Goal: Communication & Community: Answer question/provide support

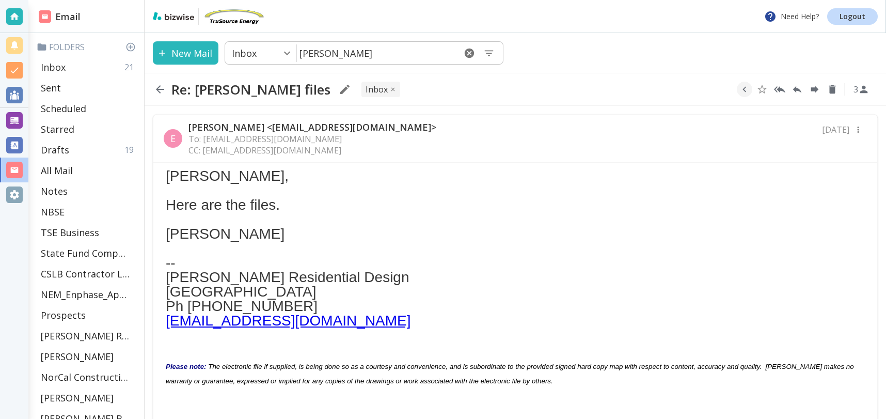
click at [90, 69] on div "Inbox 21" at bounding box center [88, 67] width 103 height 21
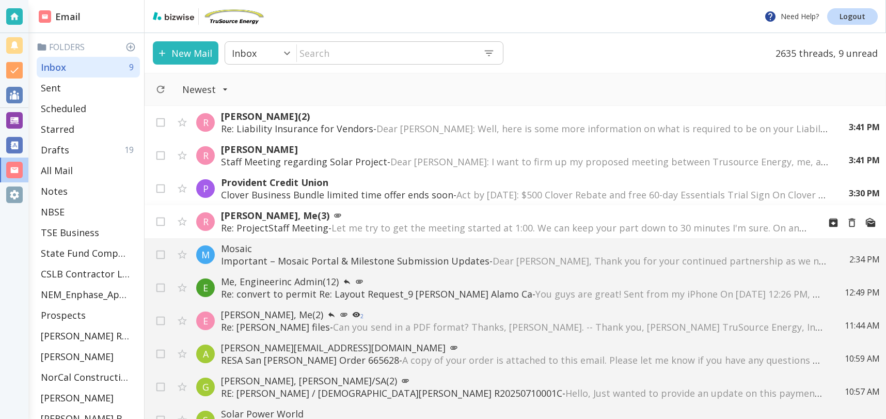
click at [633, 224] on span "Let me try to get the meeting started at 1:00. We can keep your part down to 30…" at bounding box center [770, 227] width 878 height 12
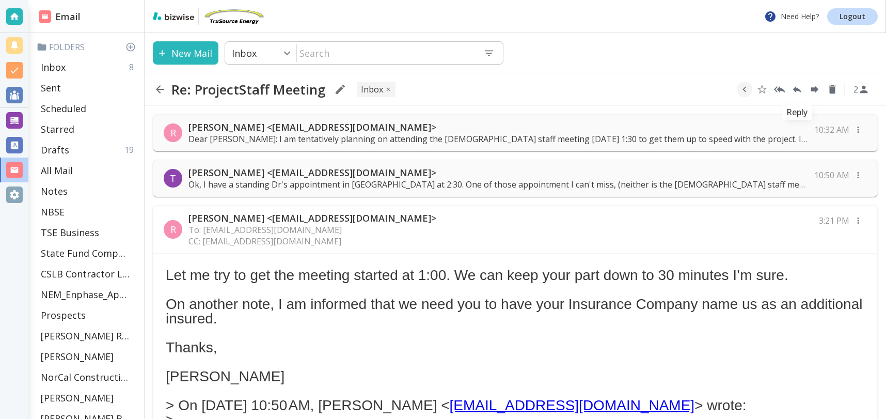
click at [796, 90] on icon "Reply" at bounding box center [797, 89] width 9 height 7
type textarea "<div class="bizwise_content"></div><div class="gmail_signature"><br>--<br><p>Th…"
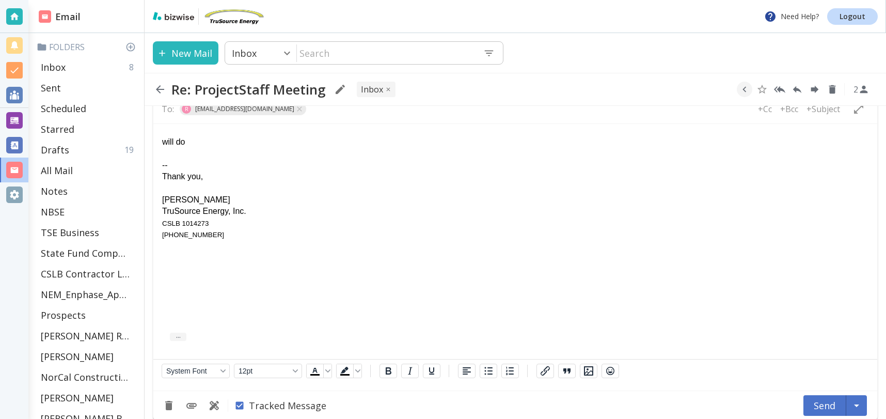
scroll to position [932, 0]
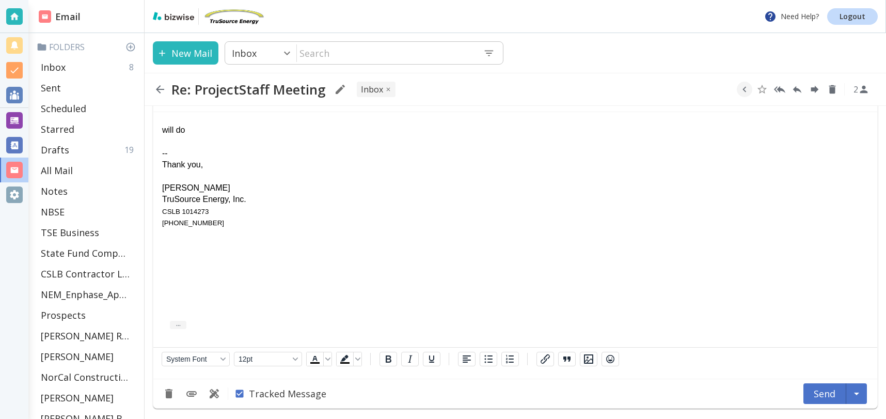
click at [817, 393] on button "Send" at bounding box center [824, 393] width 43 height 21
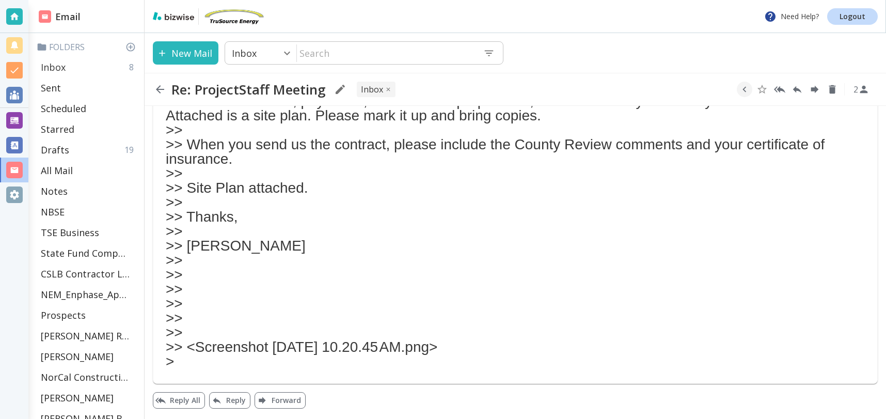
scroll to position [593, 0]
drag, startPoint x: 71, startPoint y: 66, endPoint x: 80, endPoint y: 68, distance: 9.5
click at [71, 66] on div "Inbox 8" at bounding box center [88, 67] width 103 height 21
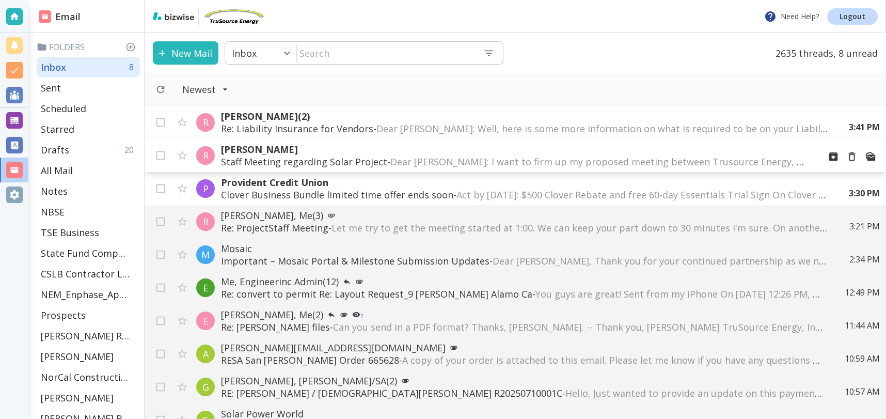
click at [542, 160] on span "Dear Laura: I want to firm up my proposed meeting between Trusource Energy, me,…" at bounding box center [893, 161] width 1007 height 12
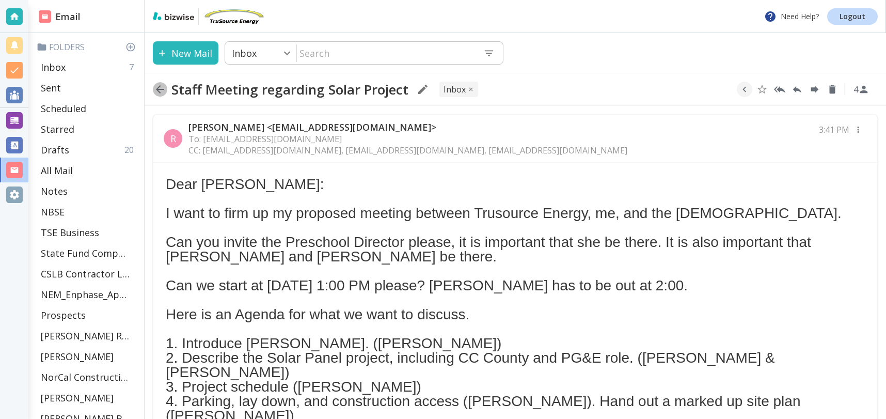
click at [160, 90] on icon "button" at bounding box center [160, 89] width 12 height 12
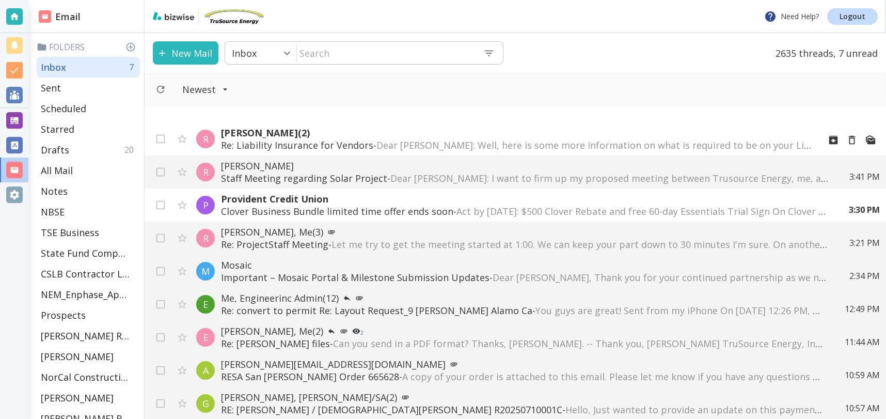
click at [343, 136] on p "Robert Baker (2)" at bounding box center [516, 132] width 591 height 12
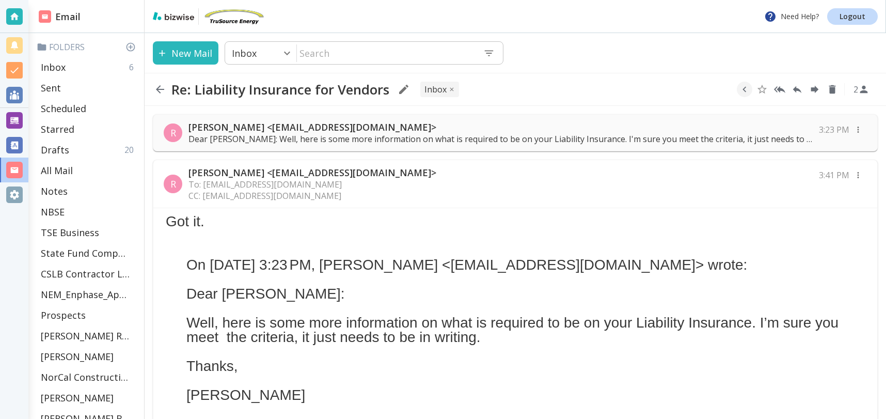
click at [537, 119] on div "R Robert Baker <rbaker350@gmail.com> Dear Tony: Well, here is some more informa…" at bounding box center [515, 132] width 725 height 37
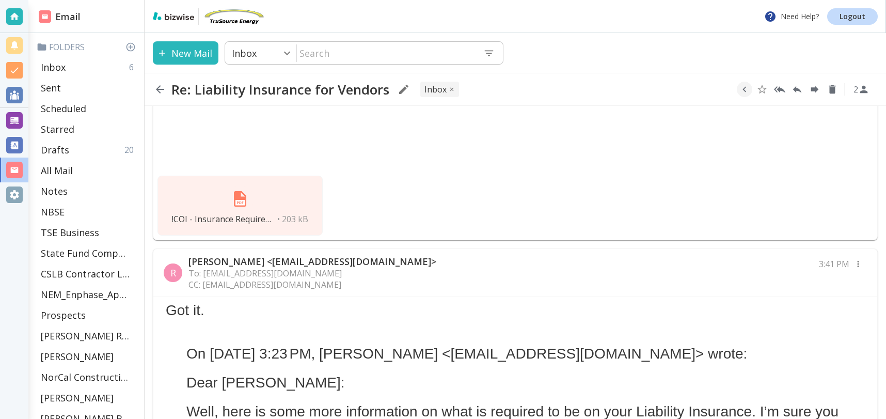
scroll to position [449, 0]
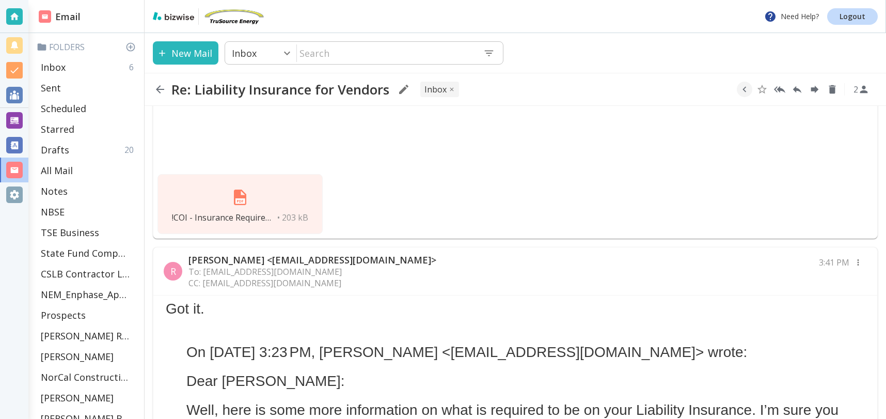
click at [243, 185] on img at bounding box center [240, 197] width 25 height 25
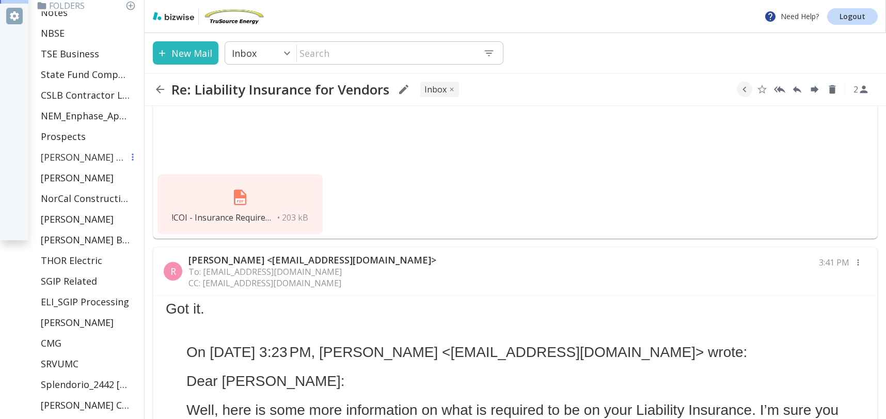
scroll to position [177, 0]
click at [91, 102] on p "CSLB Contractor License" at bounding box center [82, 96] width 83 height 12
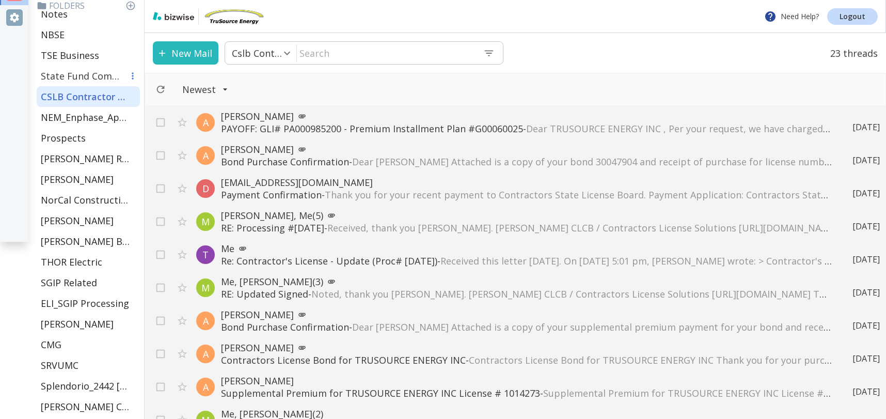
click at [87, 75] on p "State Fund Compensation" at bounding box center [82, 76] width 83 height 12
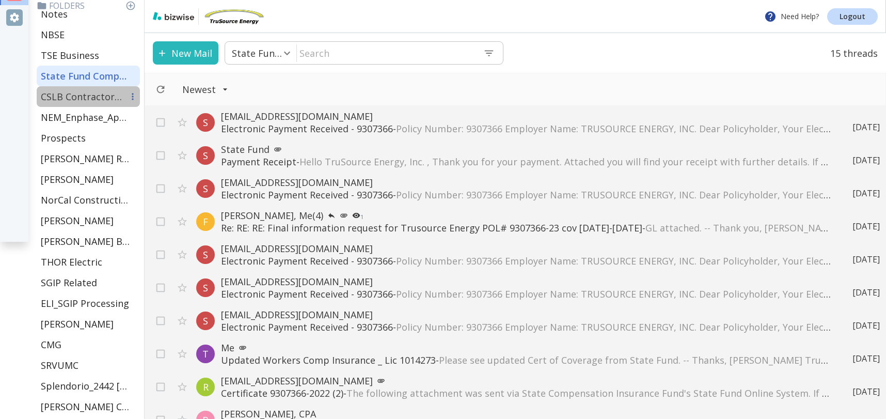
click at [85, 89] on div "CSLB Contractor License" at bounding box center [88, 96] width 103 height 21
type input "11"
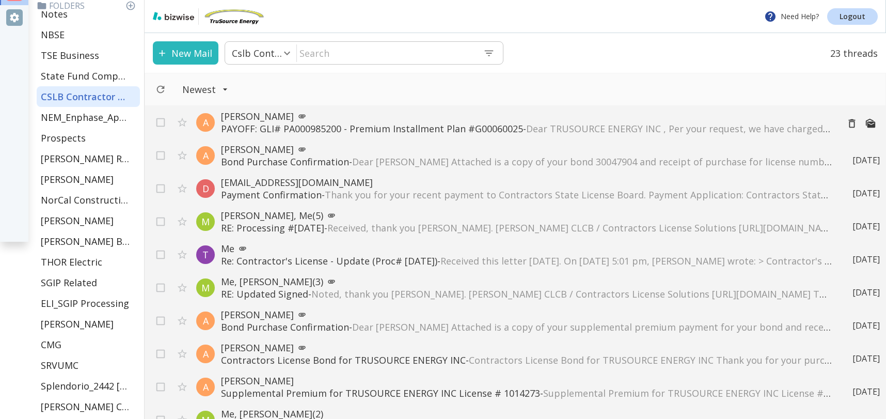
click at [307, 126] on p "PAYOFF: GLI# PA000985200 - Premium Installment Plan #G00060025 - Dear TRUSOURCE…" at bounding box center [525, 128] width 609 height 12
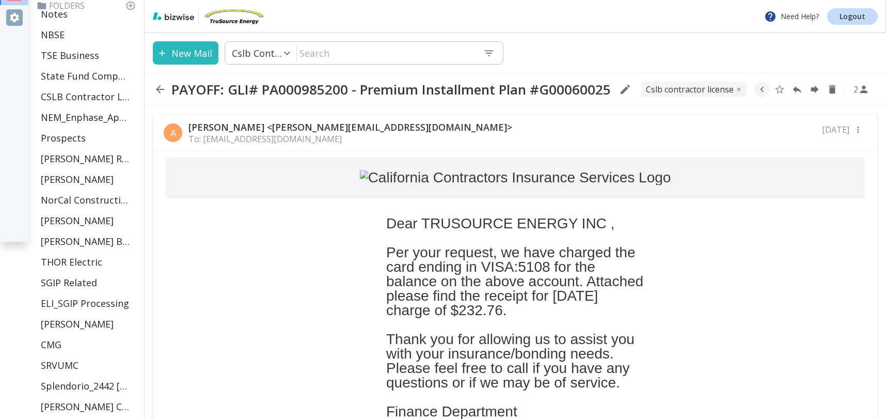
click at [320, 129] on p "Alex Bond <alex@ccisbonds.com>" at bounding box center [350, 127] width 324 height 12
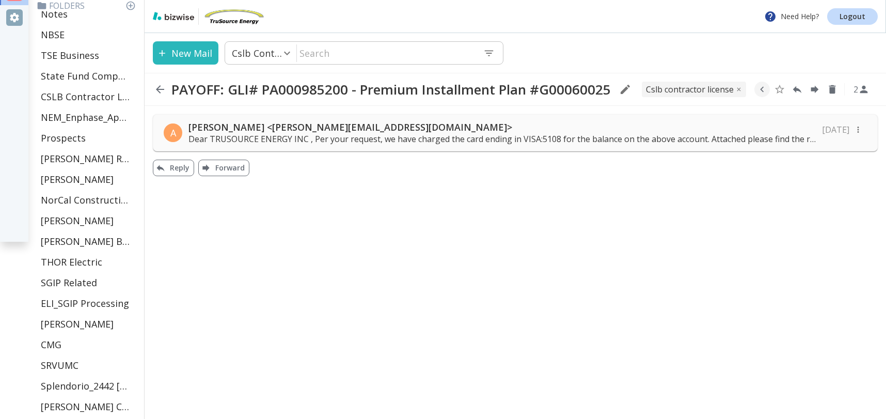
click at [262, 124] on p "Alex Bond <alex@ccisbonds.com>" at bounding box center [501, 127] width 627 height 12
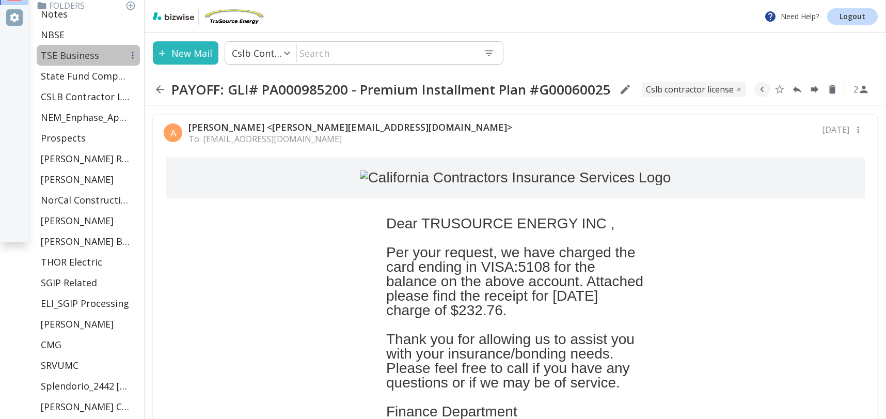
click at [101, 53] on div "TSE Business" at bounding box center [88, 55] width 103 height 21
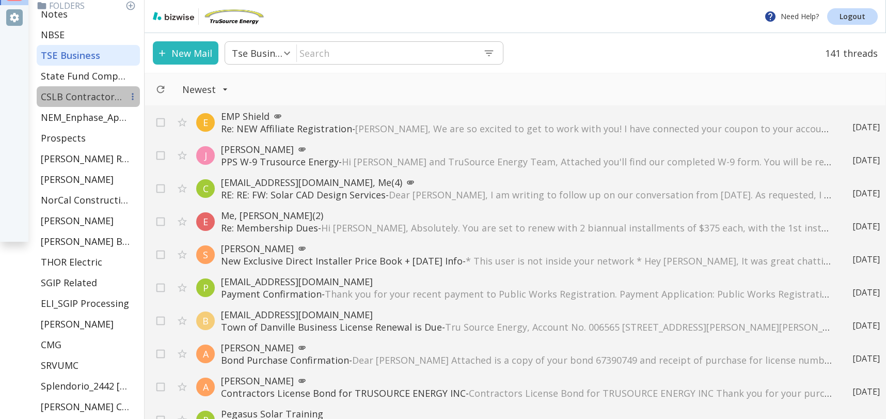
click at [102, 93] on p "CSLB Contractor License" at bounding box center [82, 96] width 83 height 12
type input "11"
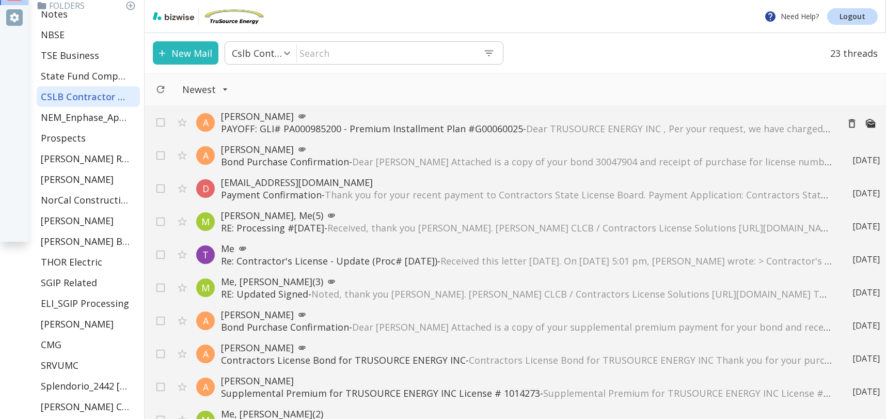
click at [343, 110] on p "Alex Bond" at bounding box center [525, 116] width 609 height 12
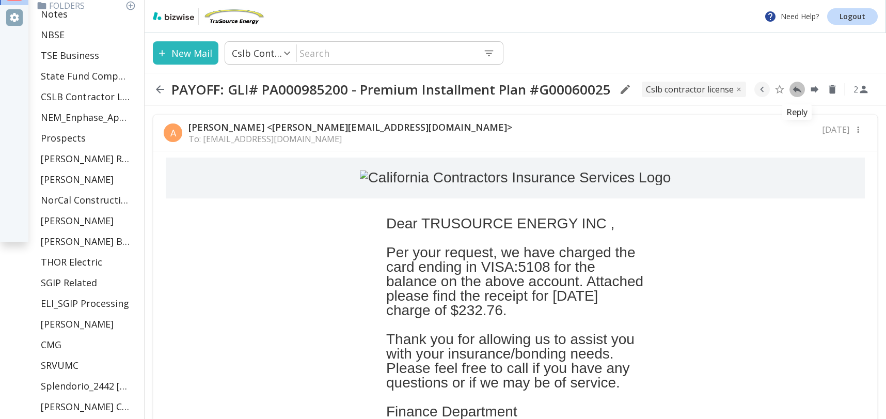
click at [800, 89] on icon "Reply" at bounding box center [796, 89] width 11 height 11
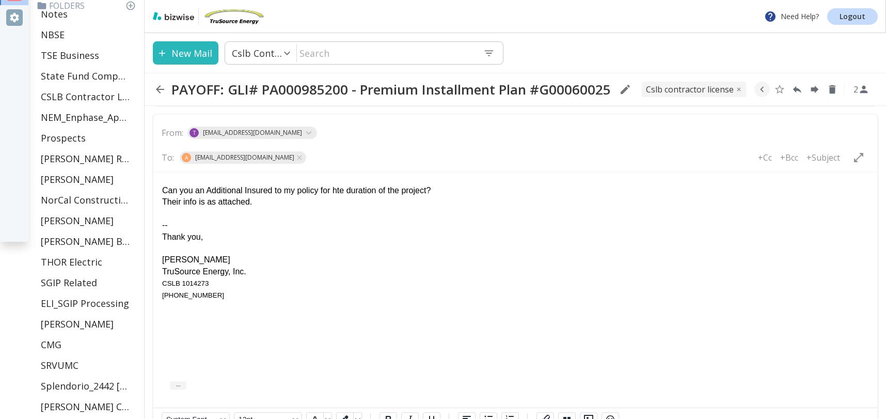
scroll to position [746, 0]
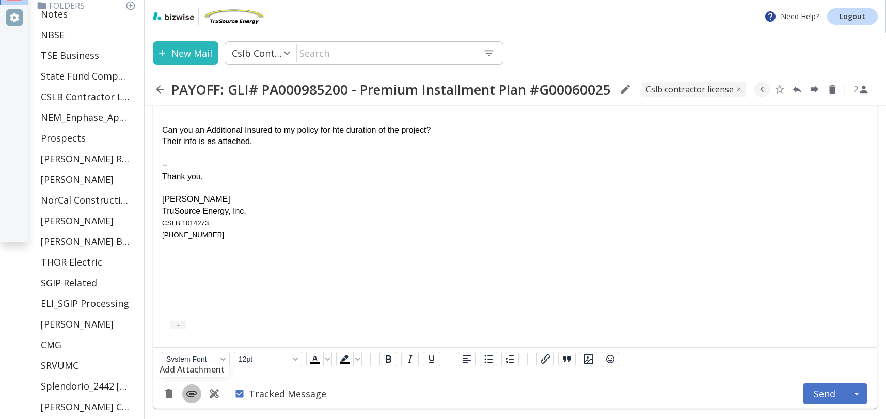
click at [195, 393] on icon "Add Attachment" at bounding box center [191, 394] width 10 height 6
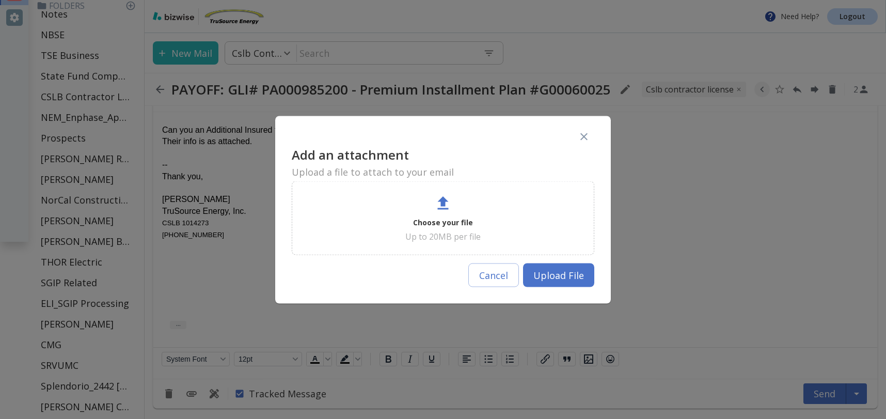
click at [442, 208] on icon at bounding box center [443, 203] width 19 height 19
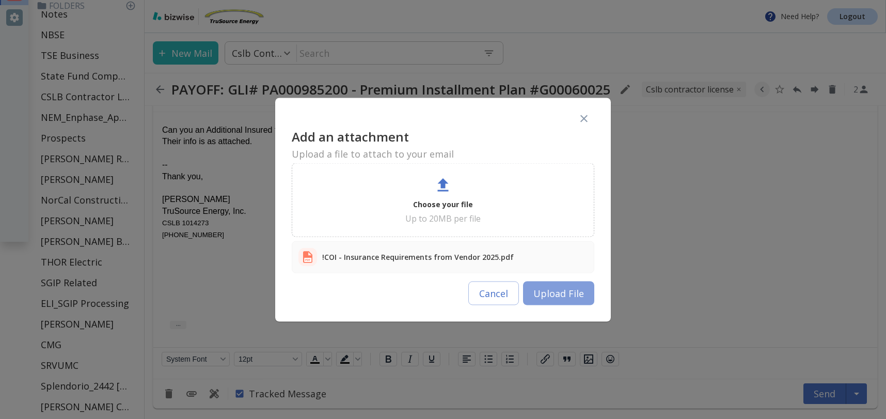
click at [571, 292] on button "Upload File" at bounding box center [558, 293] width 71 height 24
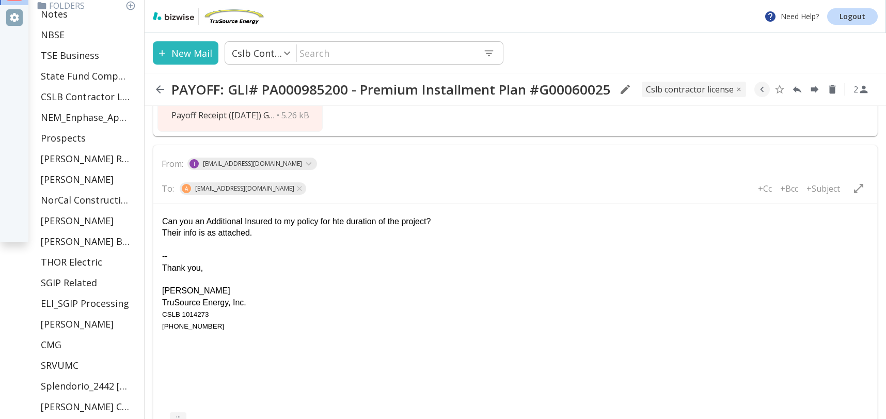
scroll to position [656, 0]
click at [294, 233] on div "Their info is as attached." at bounding box center [515, 231] width 706 height 11
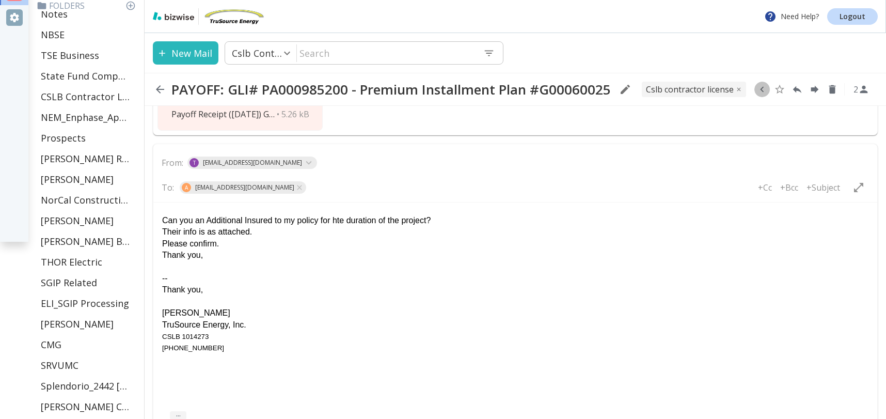
click at [766, 91] on icon "button" at bounding box center [761, 89] width 11 height 11
click at [724, 91] on icon "Move to Folder" at bounding box center [722, 90] width 9 height 8
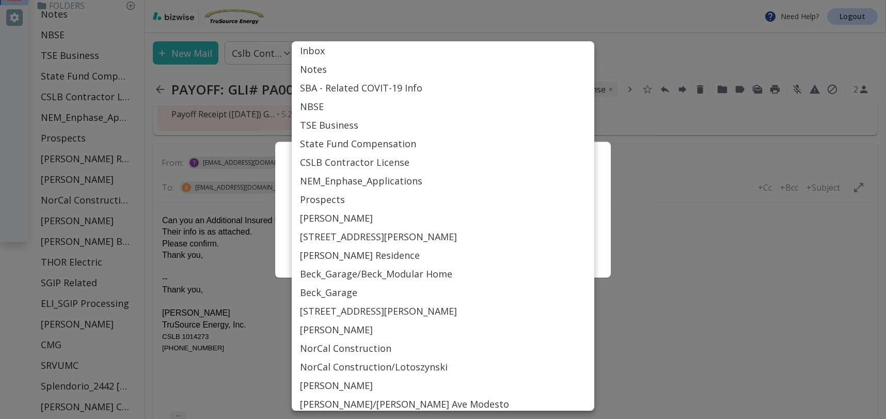
click at [506, 0] on body "Need Help? Logout Email Folders Inbox 6 Sent Scheduled Starred Drafts 20 All Ma…" at bounding box center [443, 0] width 886 height 0
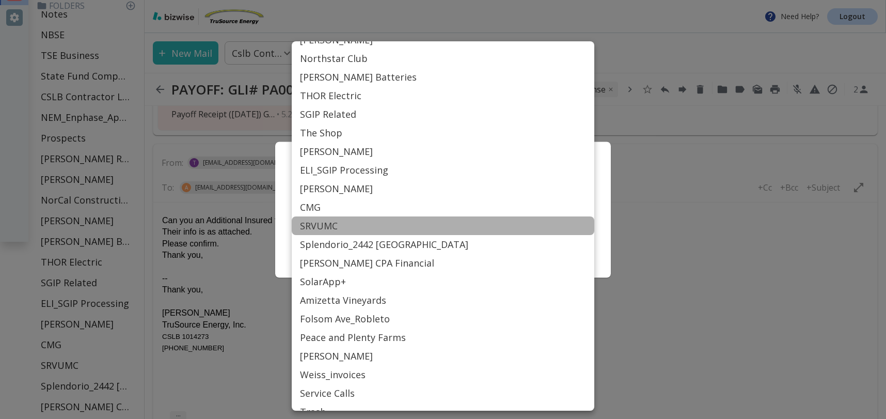
click at [506, 222] on li "SRVUMC" at bounding box center [443, 225] width 303 height 19
type input "Label_77"
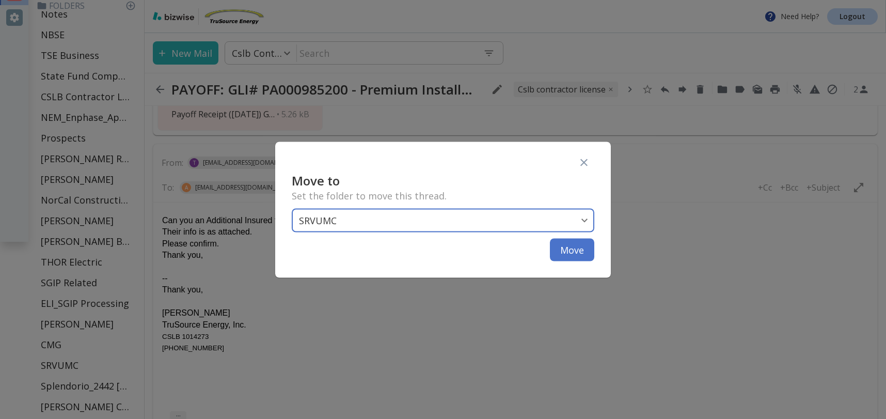
click at [568, 247] on button "Move" at bounding box center [572, 249] width 44 height 23
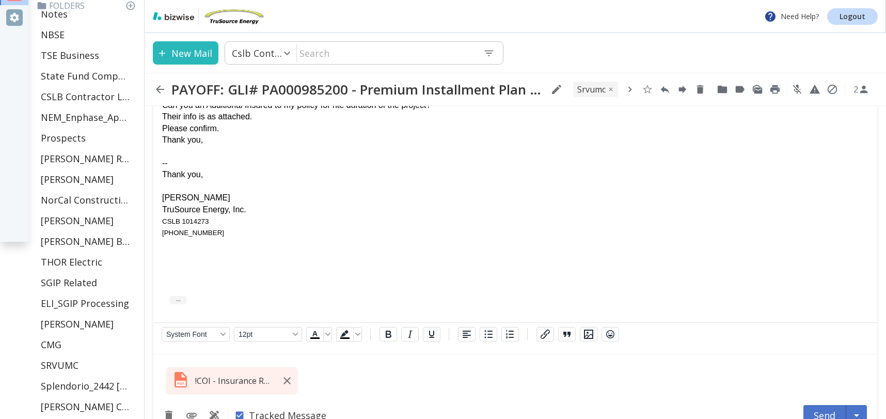
scroll to position [793, 0]
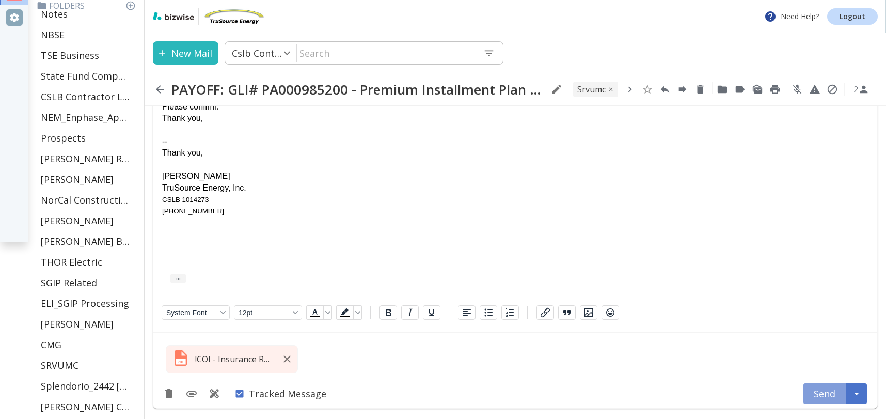
click at [827, 392] on button "Send" at bounding box center [824, 393] width 43 height 21
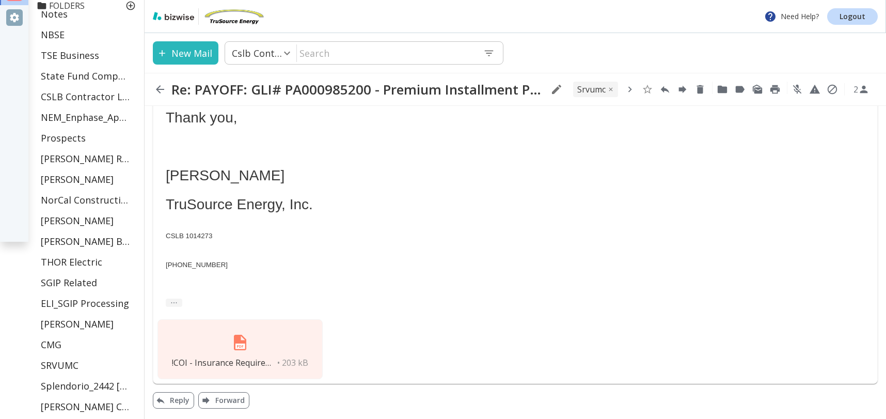
scroll to position [0, 0]
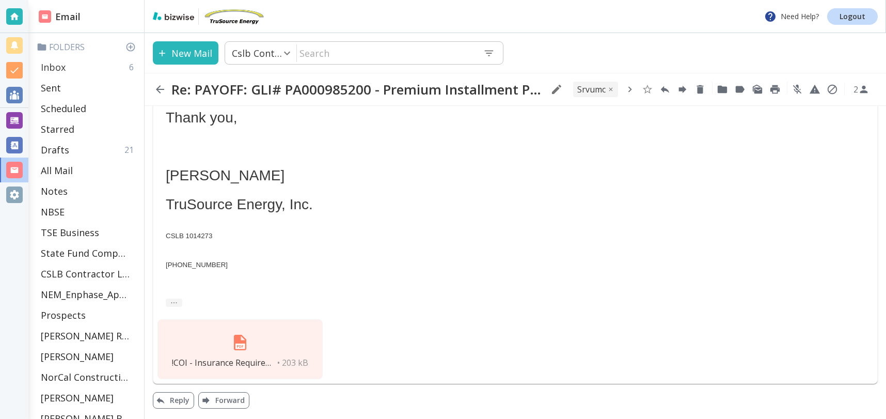
click at [67, 64] on div "Inbox 6" at bounding box center [88, 67] width 103 height 21
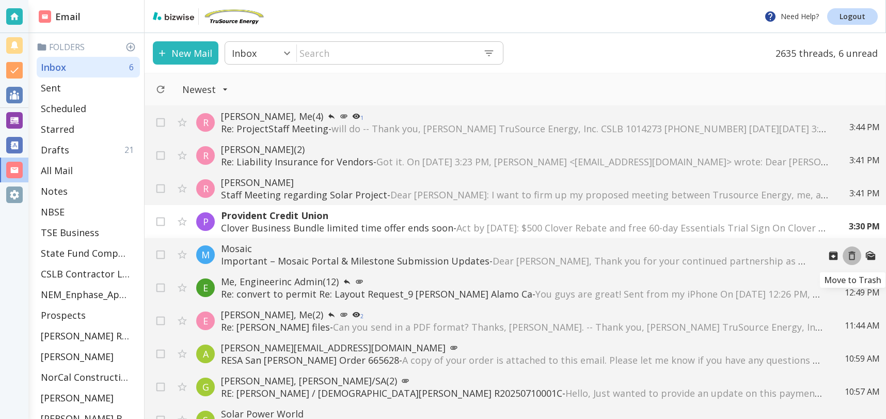
click at [850, 254] on icon "Move to Trash" at bounding box center [852, 255] width 7 height 9
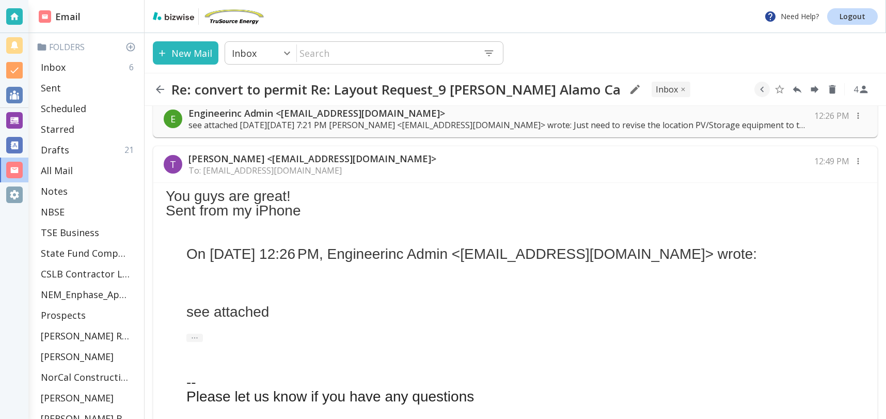
scroll to position [464, 0]
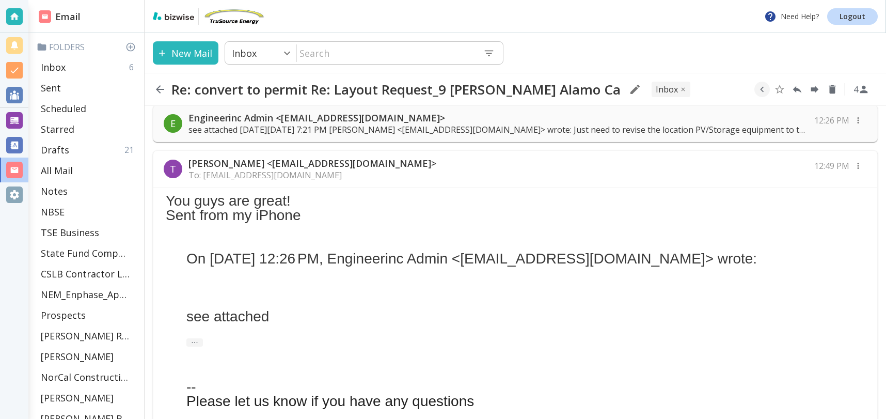
click at [416, 128] on p "see attached On Mon, Sep 8, 2025 at 7:21 PM Tony Cilenti <tcilenti@trusourceene…" at bounding box center [498, 129] width 620 height 11
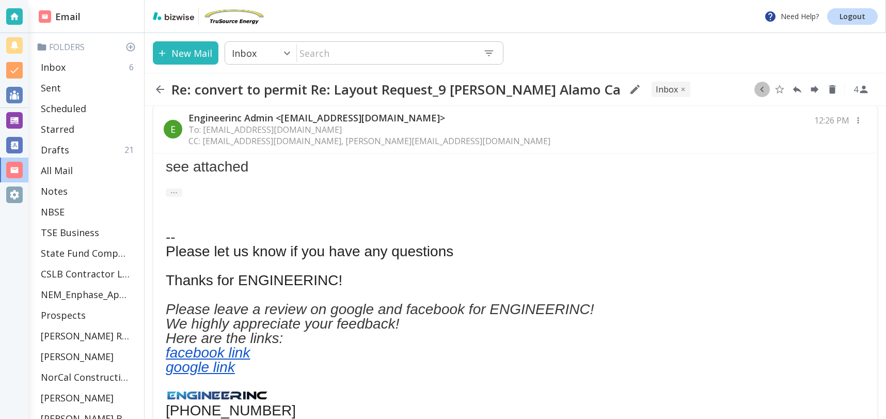
click at [763, 90] on icon "button" at bounding box center [761, 89] width 11 height 11
click at [741, 89] on icon "Move to Folder" at bounding box center [739, 90] width 9 height 8
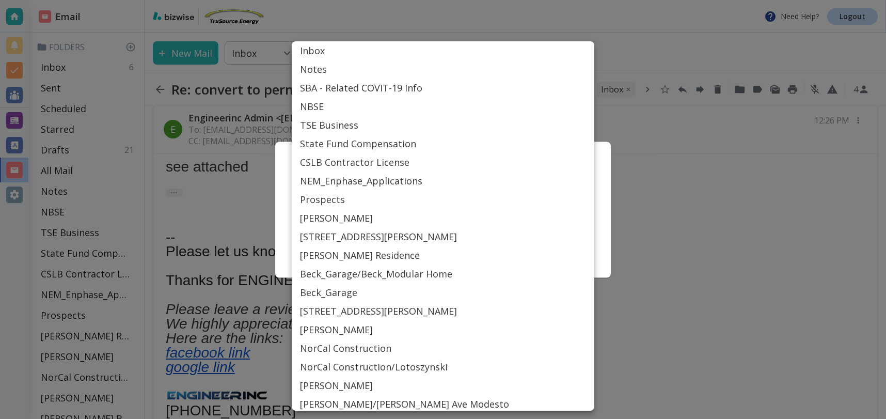
click at [450, 0] on body "Need Help? Logout Email Folders Inbox 6 Sent Scheduled Starred Drafts 21 All Ma…" at bounding box center [443, 0] width 886 height 0
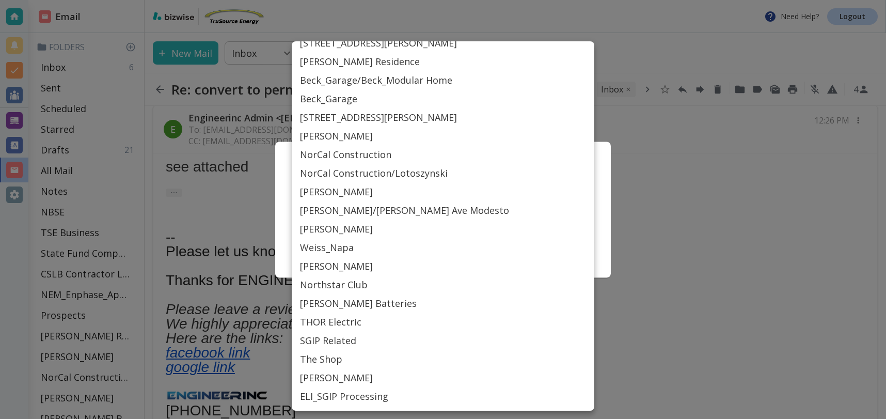
scroll to position [449, 0]
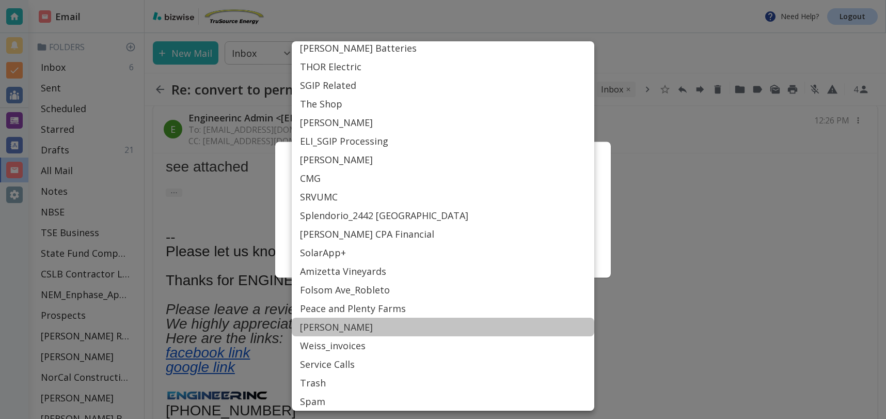
click at [364, 324] on li "[PERSON_NAME]" at bounding box center [443, 327] width 303 height 19
type input "Label_84"
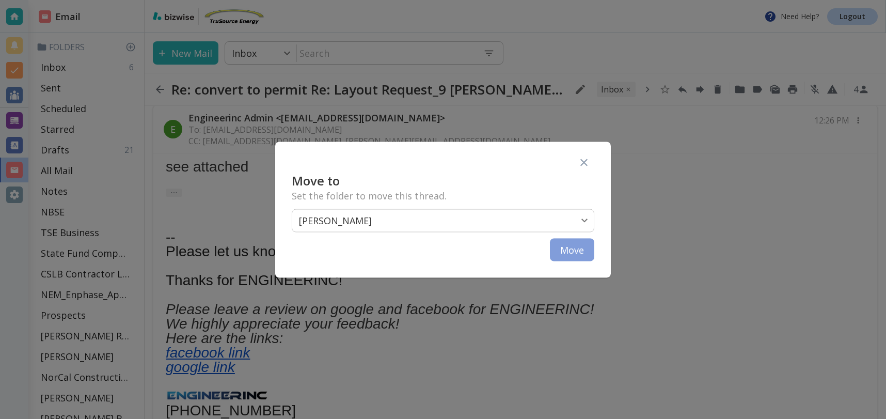
click at [568, 255] on button "Move" at bounding box center [572, 249] width 44 height 23
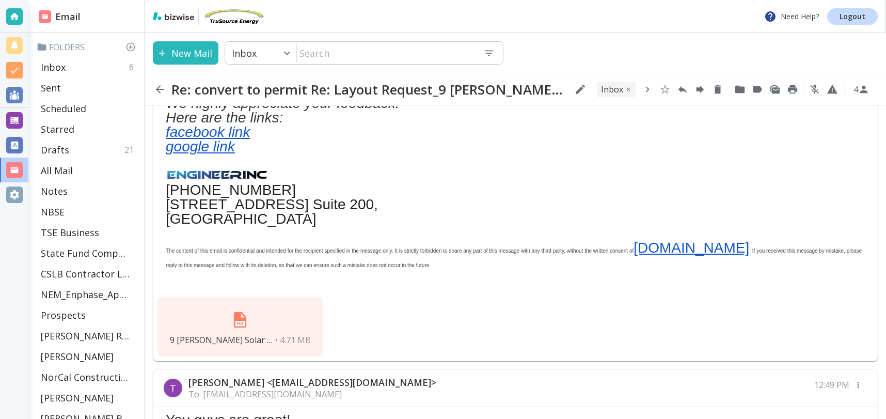
scroll to position [692, 0]
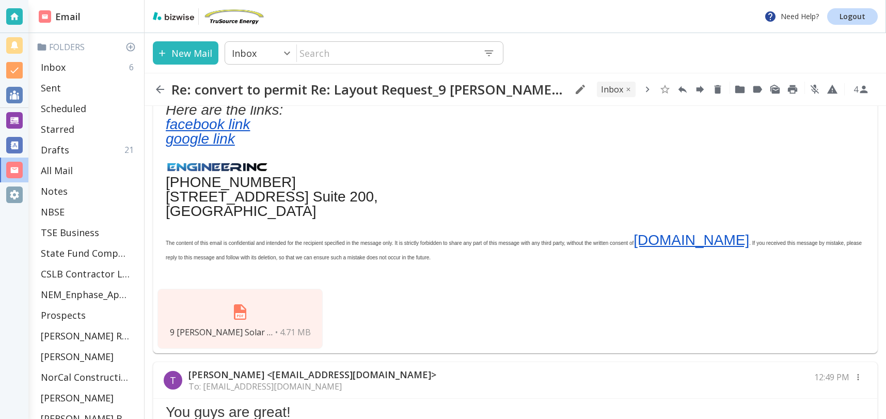
click at [244, 315] on img at bounding box center [240, 311] width 25 height 25
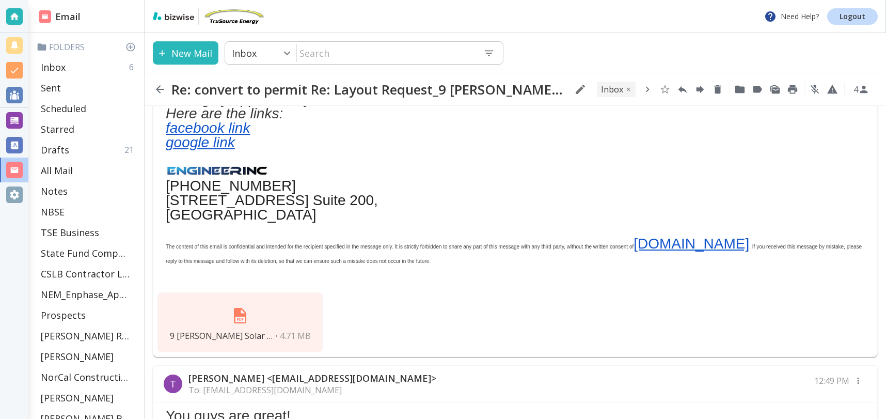
click at [244, 315] on img at bounding box center [240, 315] width 25 height 25
click at [240, 318] on img at bounding box center [240, 314] width 25 height 25
click at [240, 317] on img at bounding box center [240, 314] width 25 height 25
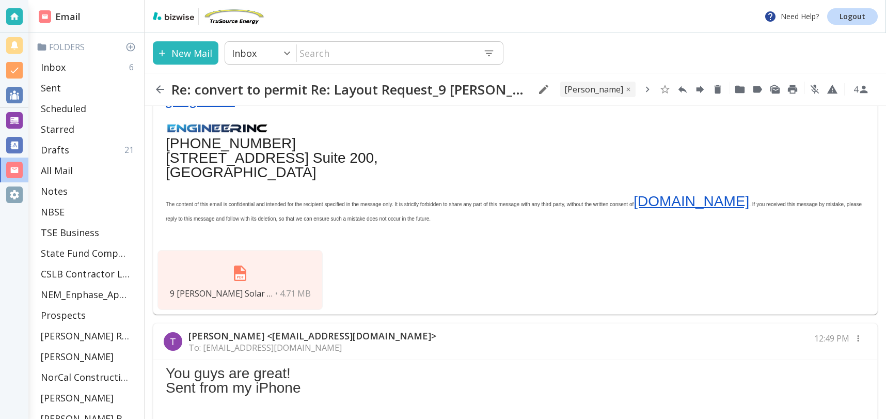
scroll to position [723, 0]
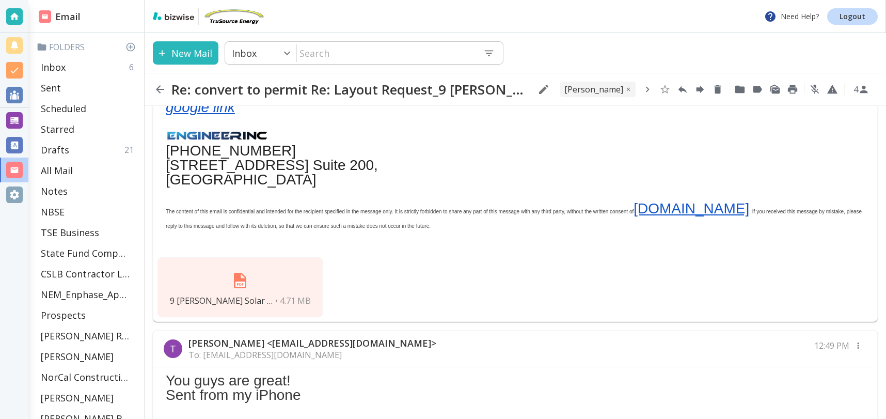
click at [240, 280] on img at bounding box center [240, 280] width 25 height 25
